Goal: Entertainment & Leisure: Consume media (video, audio)

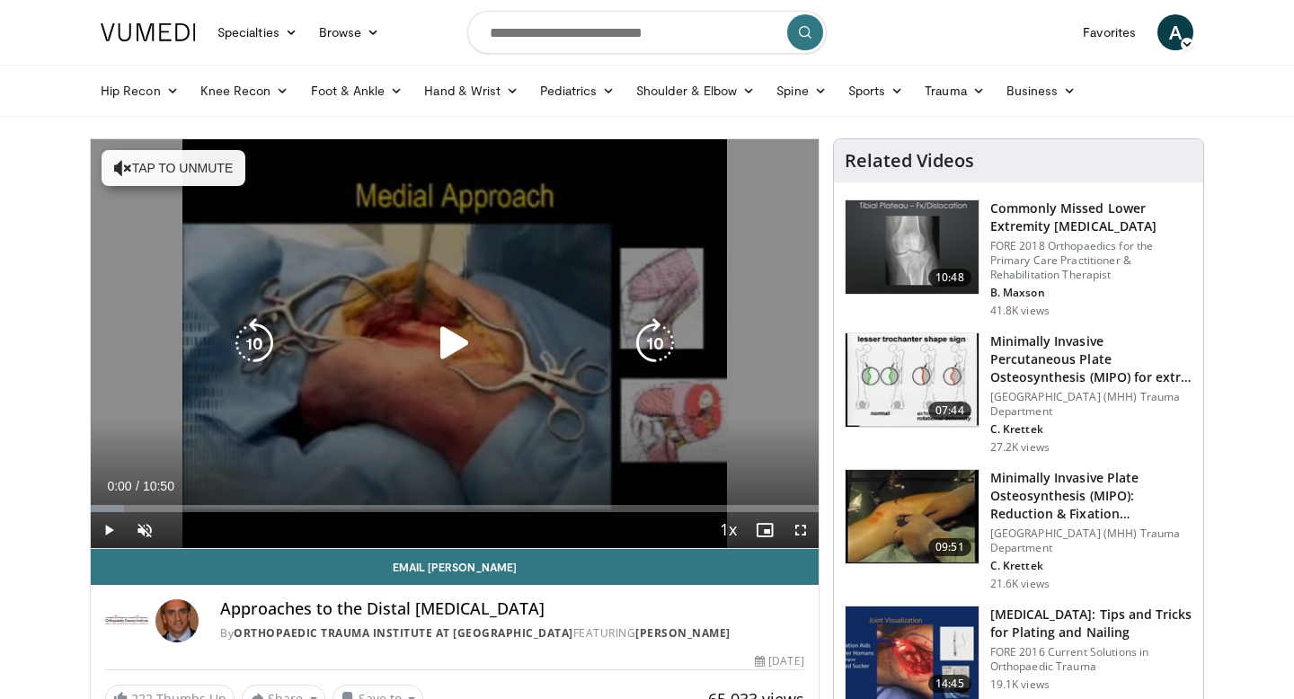
click at [444, 348] on icon "Video Player" at bounding box center [454, 343] width 50 height 50
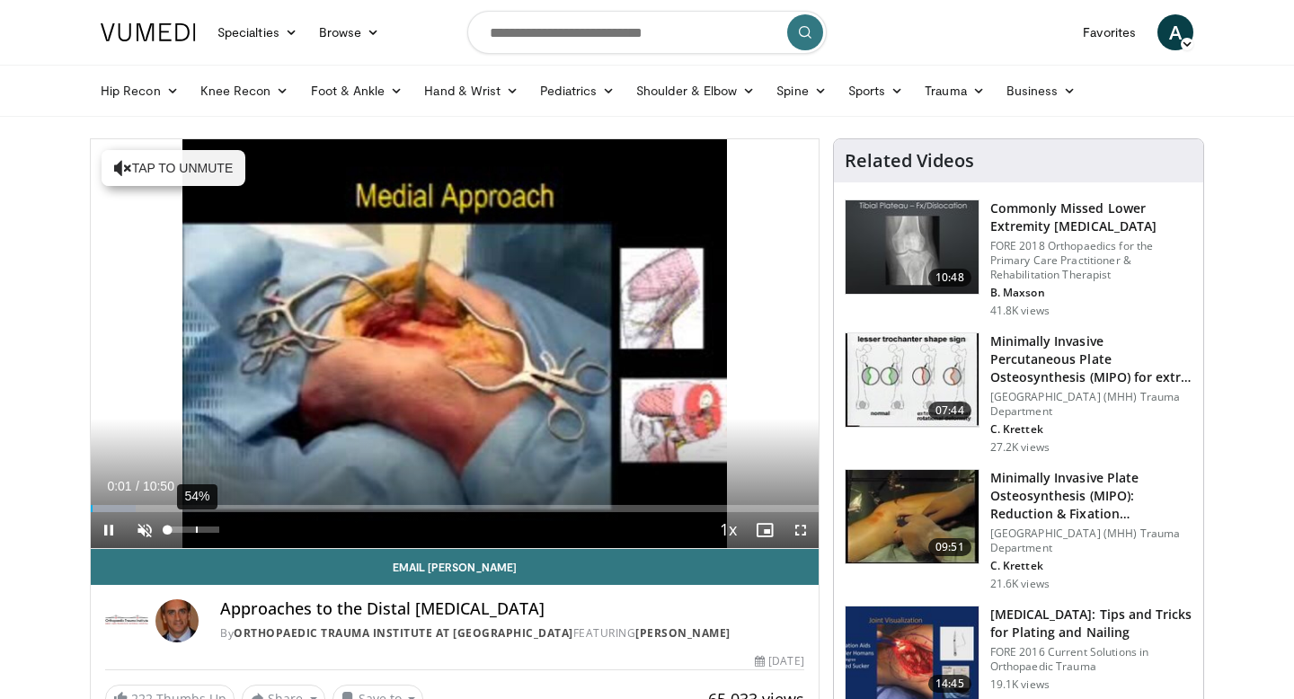
click at [195, 530] on div "54%" at bounding box center [192, 530] width 51 height 6
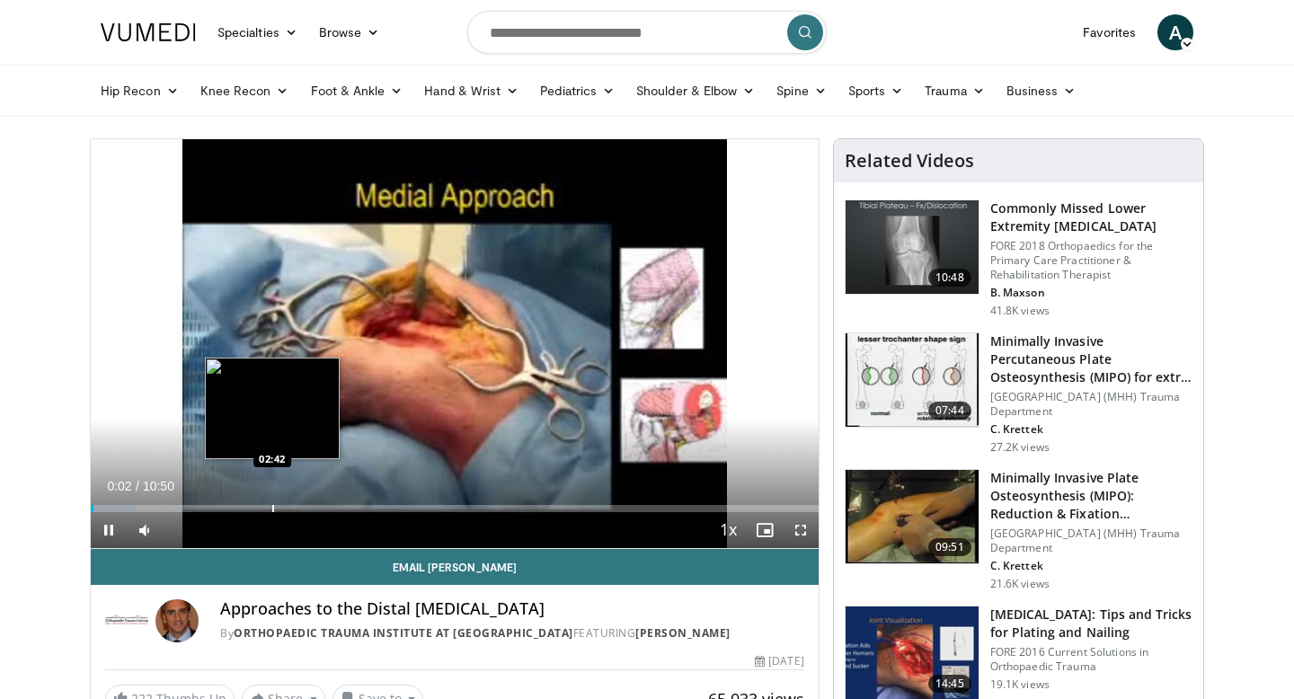
click at [272, 508] on div "Progress Bar" at bounding box center [273, 508] width 2 height 7
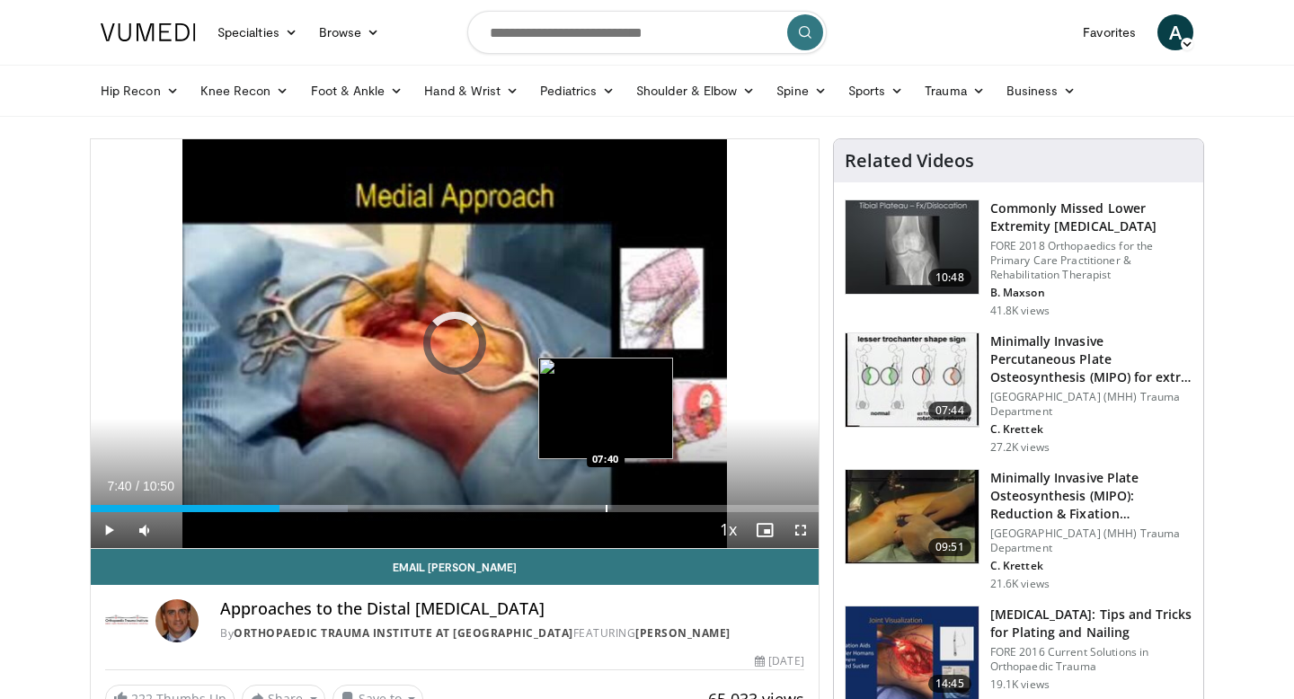
click at [606, 507] on div "Progress Bar" at bounding box center [607, 508] width 2 height 7
